Goal: Transaction & Acquisition: Obtain resource

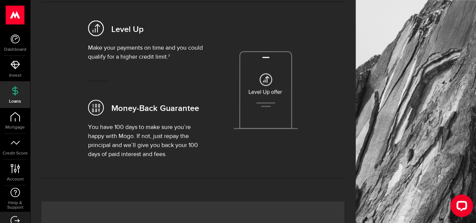
scroll to position [297, 0]
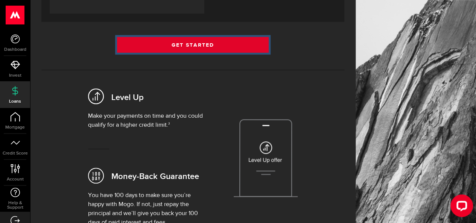
click at [195, 43] on link "Get Started" at bounding box center [193, 45] width 152 height 16
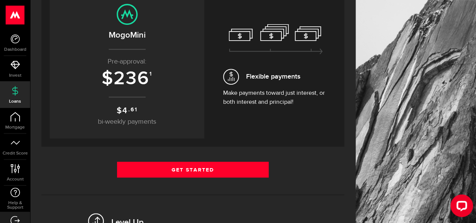
scroll to position [172, 0]
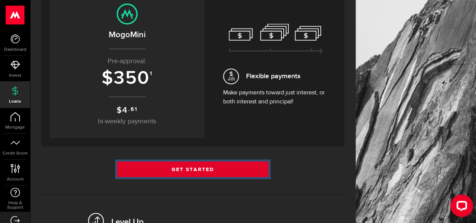
click at [180, 172] on link "Get Started" at bounding box center [193, 170] width 152 height 16
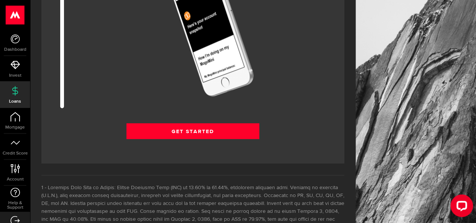
scroll to position [1071, 0]
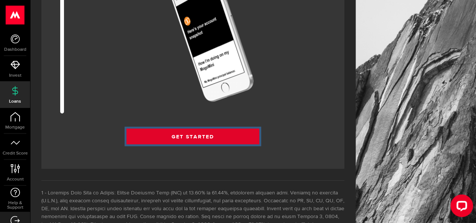
click at [236, 130] on link "Get Started" at bounding box center [193, 137] width 133 height 16
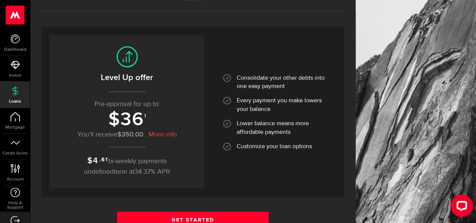
scroll to position [65, 0]
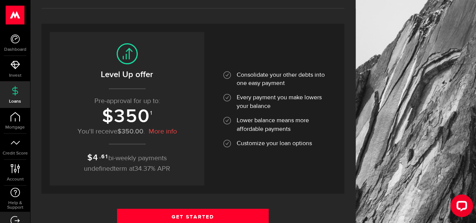
click at [177, 130] on link "More info" at bounding box center [163, 131] width 28 height 9
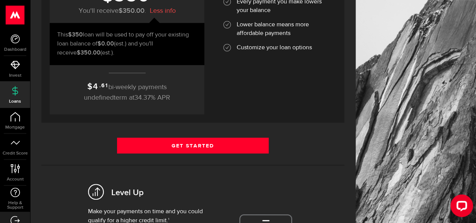
scroll to position [186, 0]
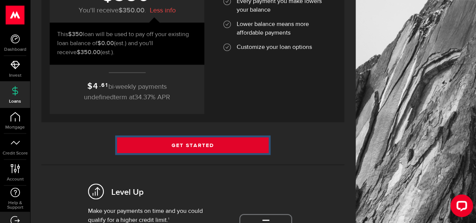
click at [185, 142] on link "Get Started" at bounding box center [193, 145] width 152 height 16
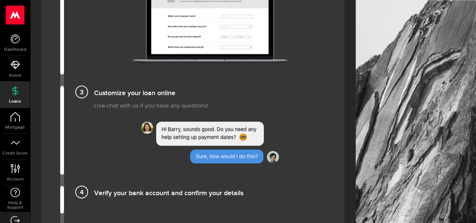
scroll to position [714, 0]
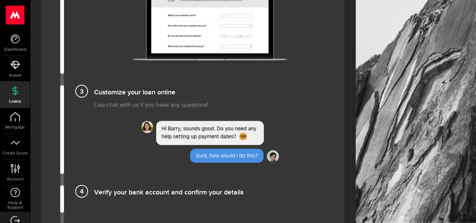
click at [61, 53] on li "Complete your application in 1 minute" at bounding box center [192, 10] width 265 height 125
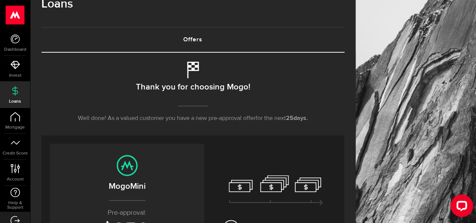
scroll to position [0, 0]
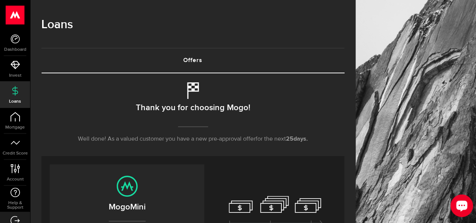
click at [462, 209] on div "Open LiveChat chat widget" at bounding box center [462, 205] width 13 height 13
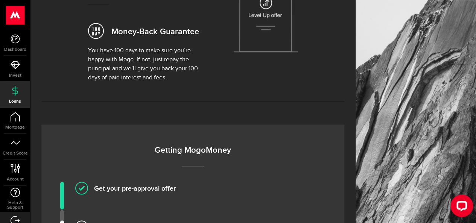
click at [226, 90] on div at bounding box center [193, 101] width 314 height 23
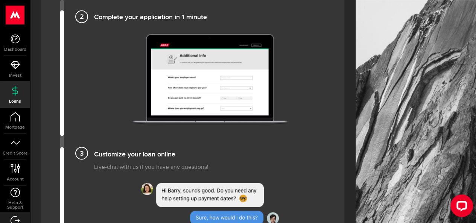
scroll to position [656, 0]
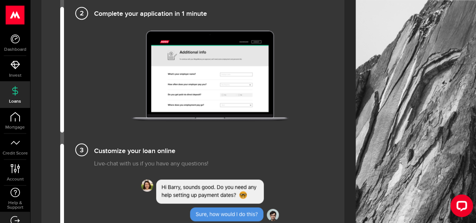
click at [104, 74] on li "Complete your application in 1 minute" at bounding box center [192, 69] width 265 height 125
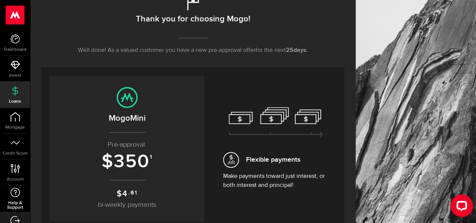
scroll to position [14, 0]
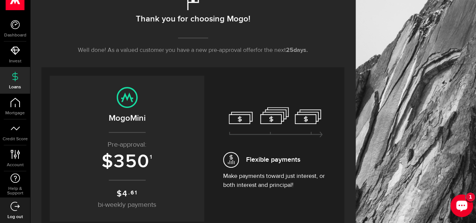
click at [460, 200] on div "Open LiveChat chat widget" at bounding box center [462, 205] width 13 height 13
click at [469, 205] on button "Open LiveChat chat widget" at bounding box center [462, 206] width 23 height 23
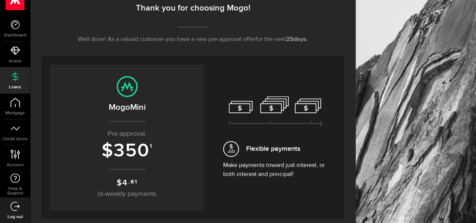
scroll to position [101, 0]
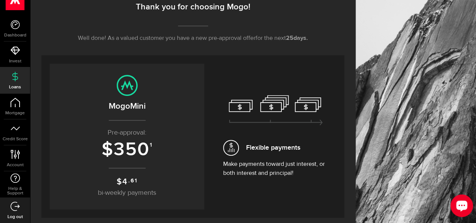
click at [466, 206] on div "Open LiveChat chat widget" at bounding box center [462, 205] width 13 height 13
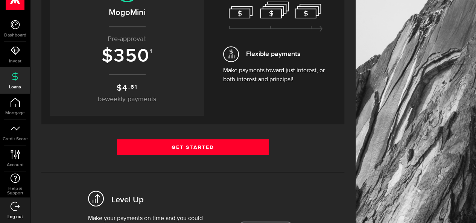
scroll to position [195, 0]
